Goal: Information Seeking & Learning: Learn about a topic

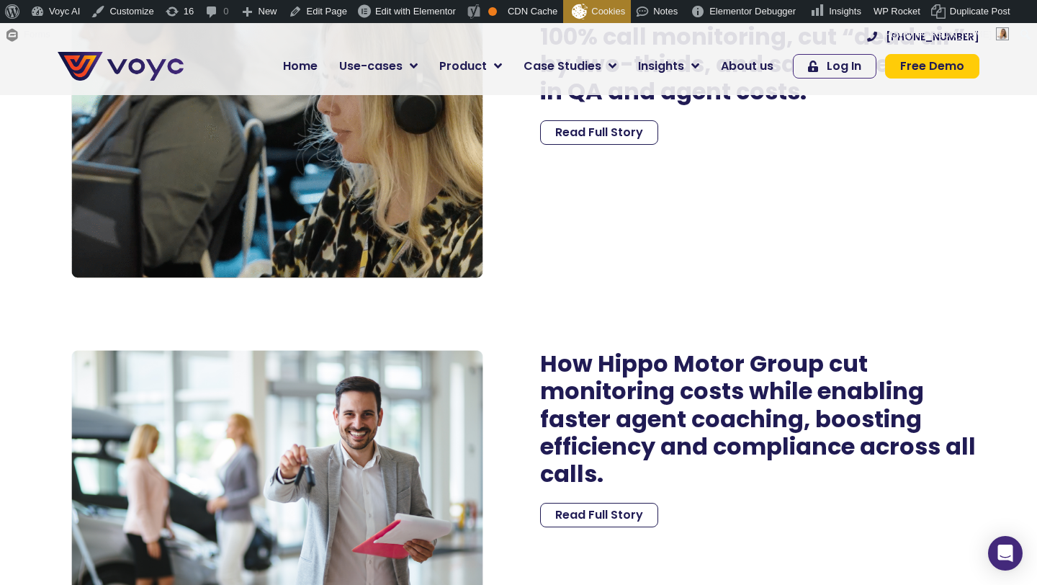
scroll to position [2209, 0]
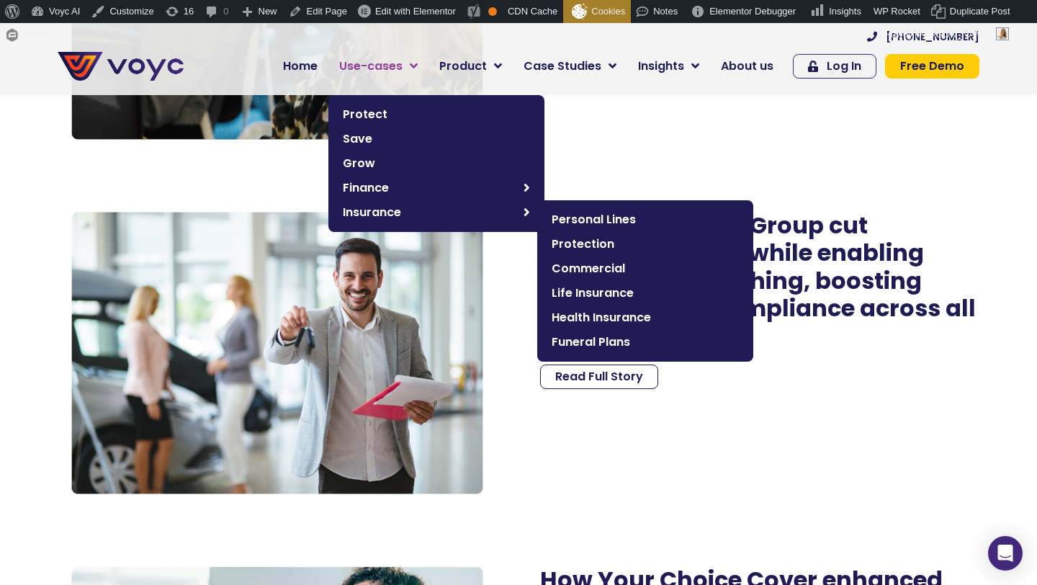
click at [495, 228] on div "Protect Save Grow Finance Mortgage Brokers Car Finance Brokers Principal Firms …" at bounding box center [436, 163] width 216 height 137
click at [493, 221] on link "Insurance" at bounding box center [437, 212] width 202 height 24
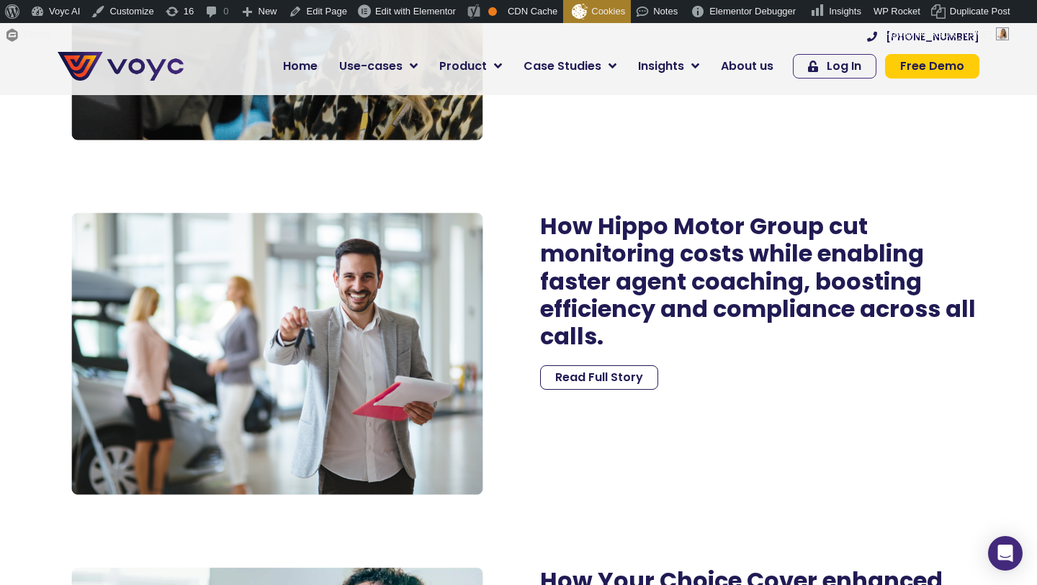
scroll to position [2209, 0]
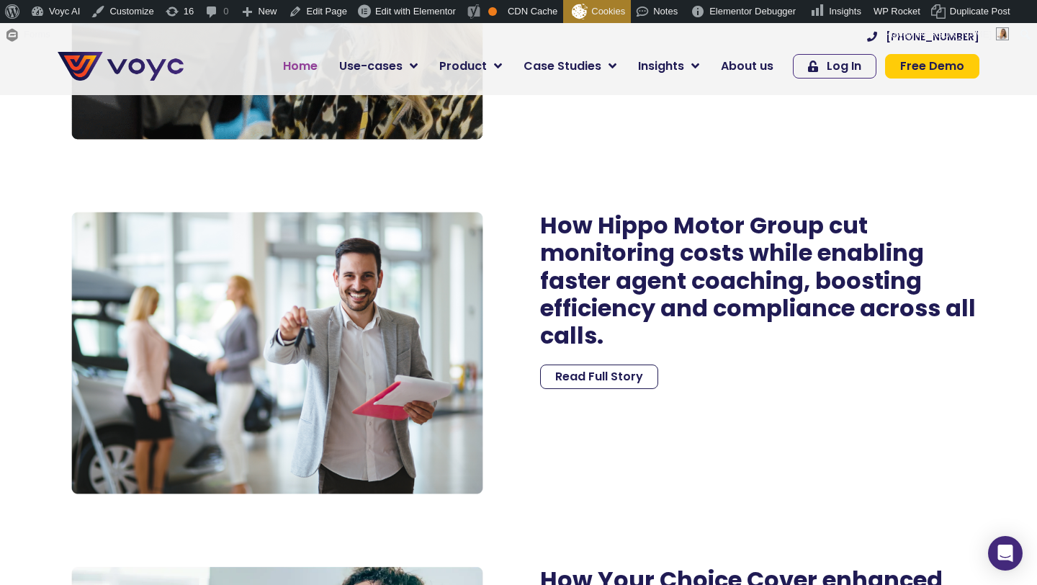
click at [297, 67] on span "Home" at bounding box center [300, 66] width 35 height 17
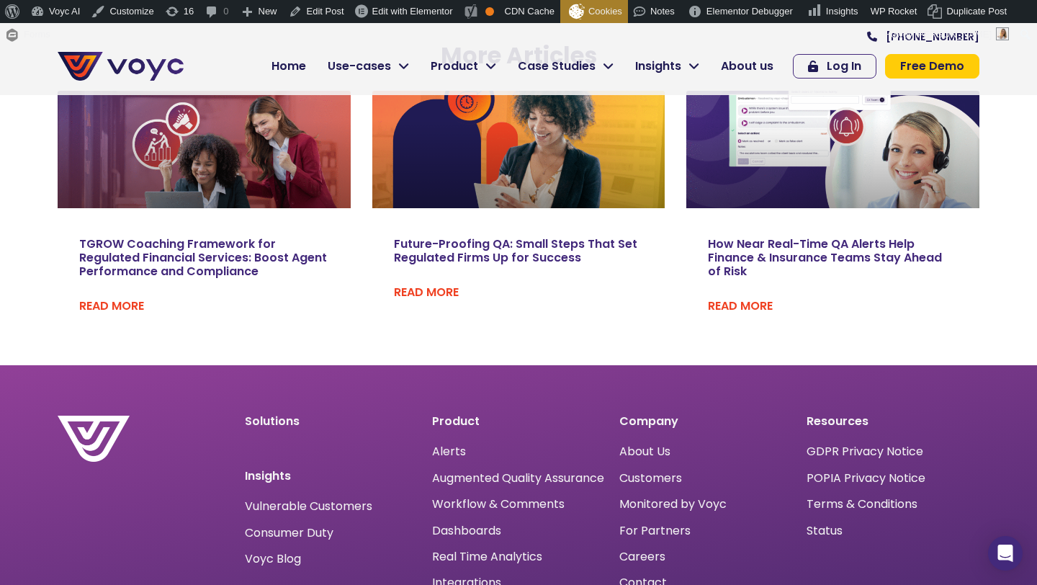
scroll to position [2354, 0]
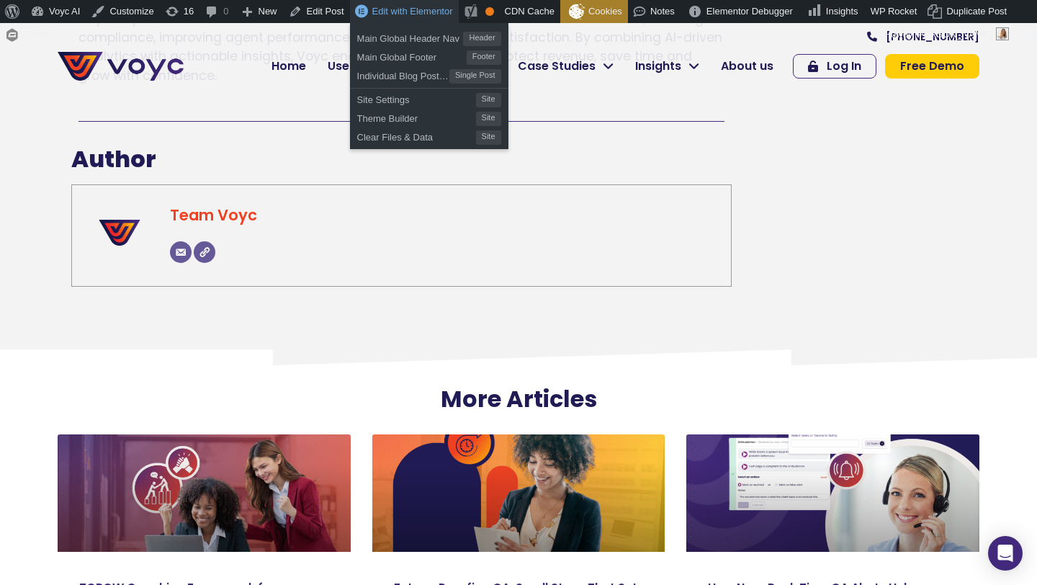
click at [411, 11] on span "Edit with Elementor" at bounding box center [412, 11] width 81 height 11
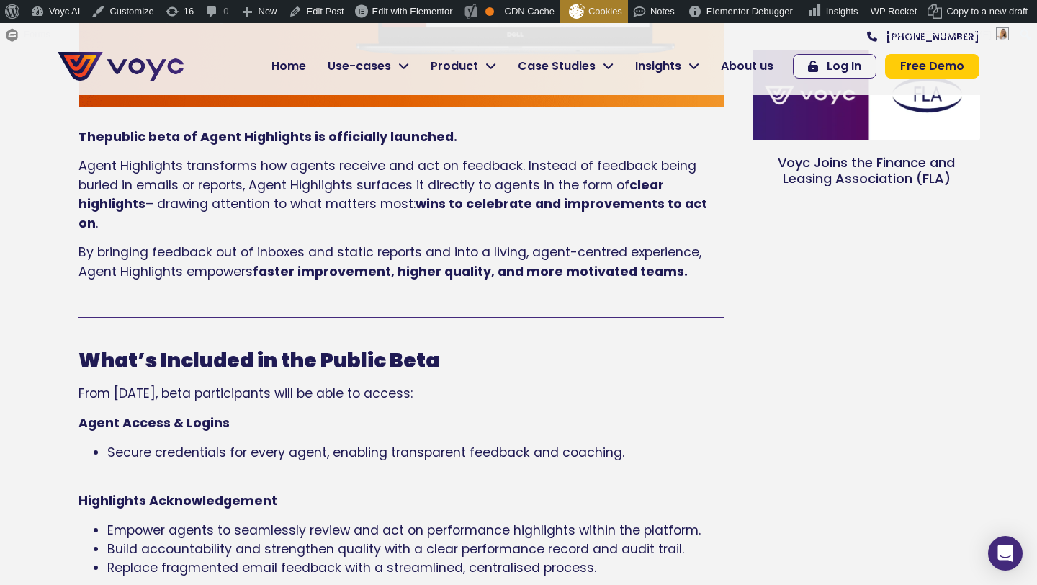
scroll to position [117, 0]
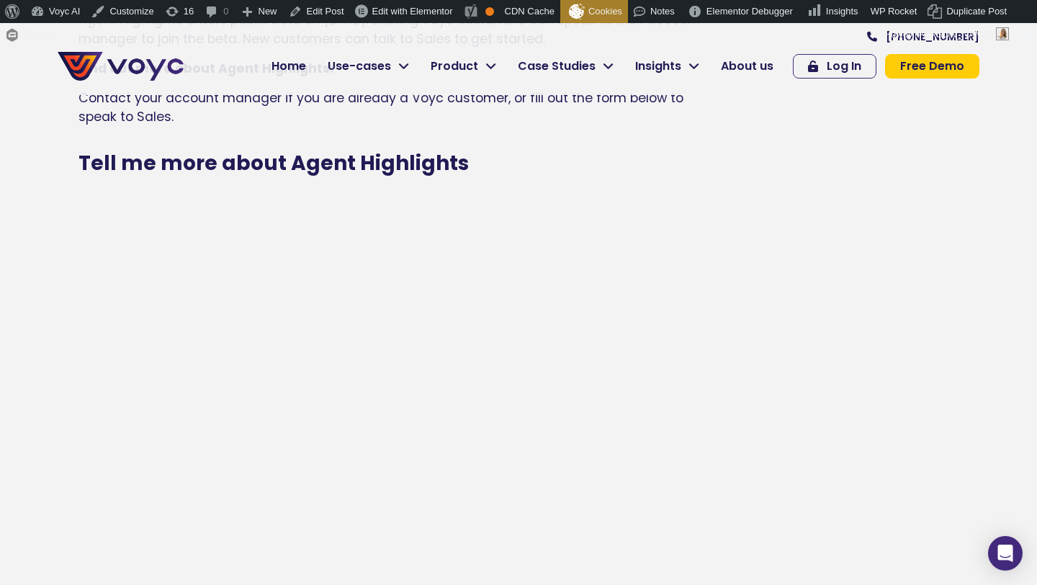
scroll to position [2033, 0]
